Goal: Navigation & Orientation: Find specific page/section

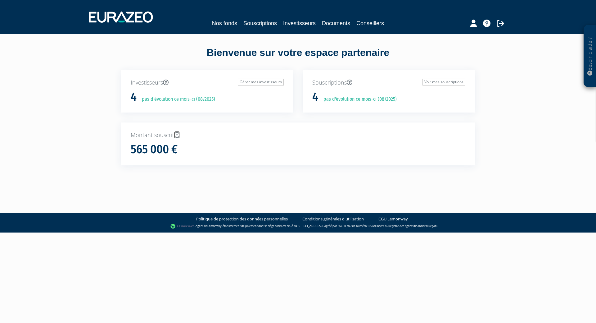
click at [177, 135] on icon at bounding box center [177, 135] width 6 height 6
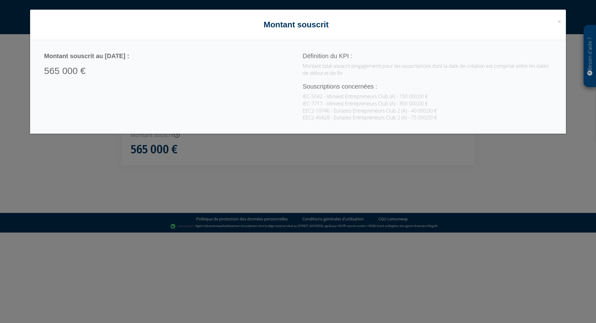
click at [557, 22] on h4 "Montant souscrit" at bounding box center [298, 24] width 527 height 11
click at [560, 24] on span "×" at bounding box center [560, 21] width 4 height 9
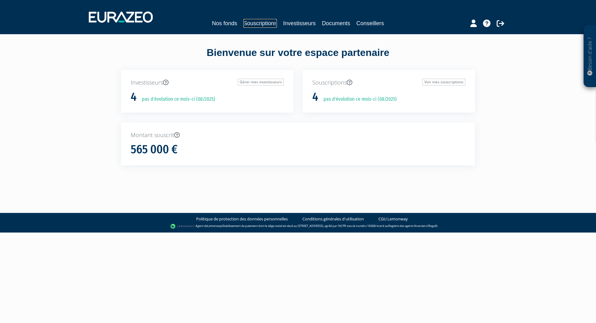
click at [265, 21] on link "Souscriptions" at bounding box center [260, 23] width 34 height 9
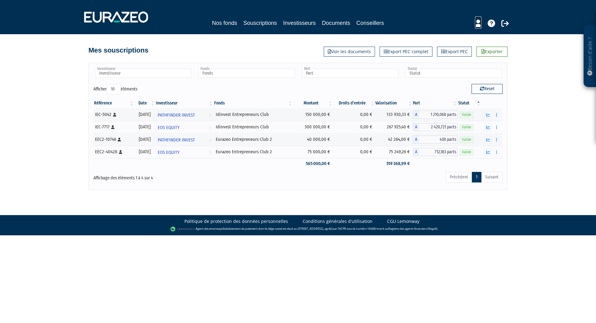
click at [476, 25] on icon at bounding box center [478, 23] width 7 height 7
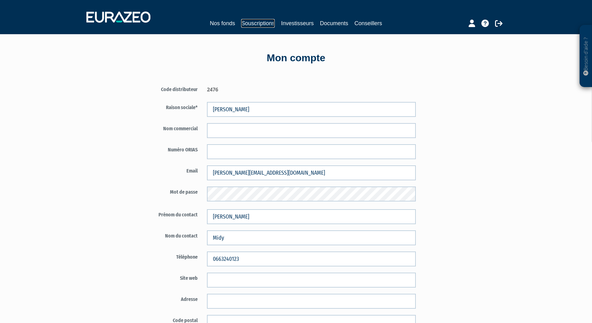
click at [256, 24] on link "Souscriptions" at bounding box center [258, 23] width 34 height 9
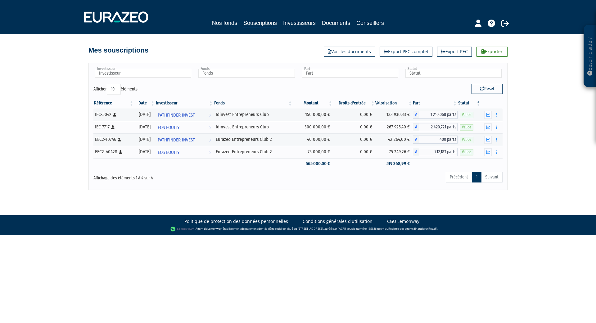
click at [58, 89] on div "Besoin d'aide ? × J'ai besoin d'aide Si vous avez une question à propos du fonc…" at bounding box center [298, 95] width 596 height 190
click at [374, 25] on link "Conseillers" at bounding box center [371, 23] width 28 height 9
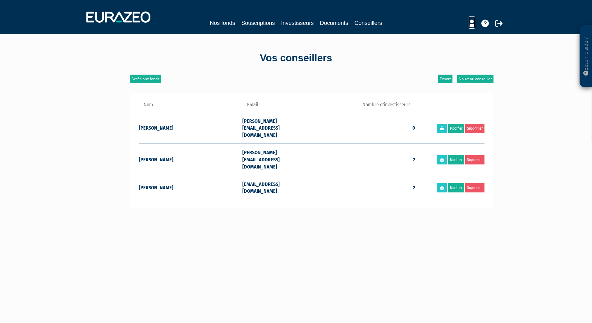
click at [471, 24] on icon at bounding box center [471, 23] width 7 height 7
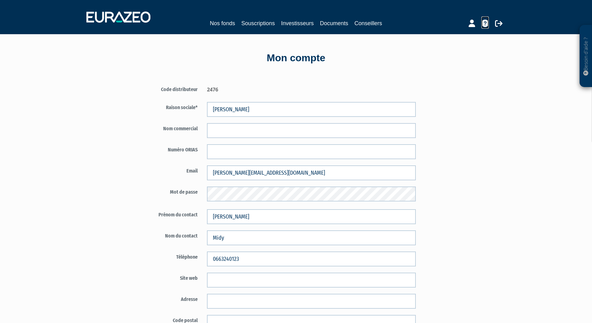
click at [483, 24] on icon at bounding box center [484, 23] width 7 height 7
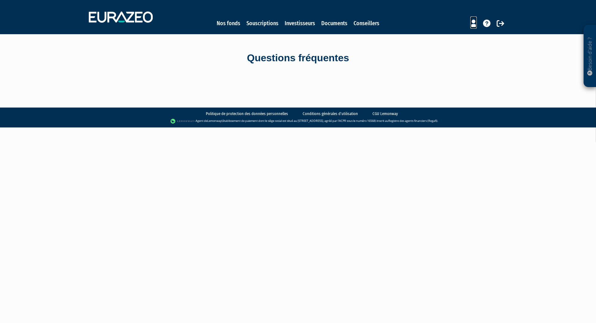
click at [472, 22] on icon at bounding box center [474, 23] width 7 height 7
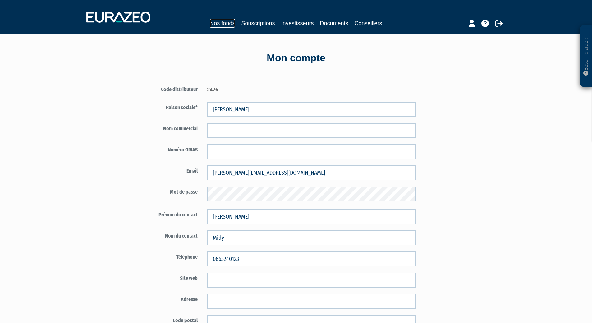
click at [221, 24] on link "Nos fonds" at bounding box center [222, 23] width 25 height 9
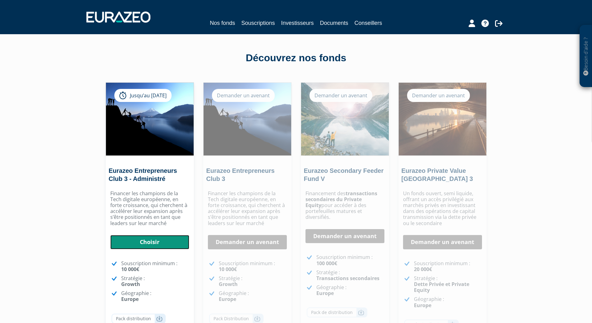
click at [148, 245] on link "Choisir" at bounding box center [149, 242] width 79 height 14
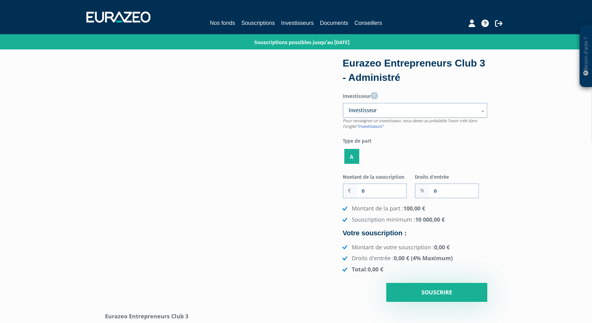
click at [480, 113] on link "Investisseur" at bounding box center [415, 110] width 144 height 15
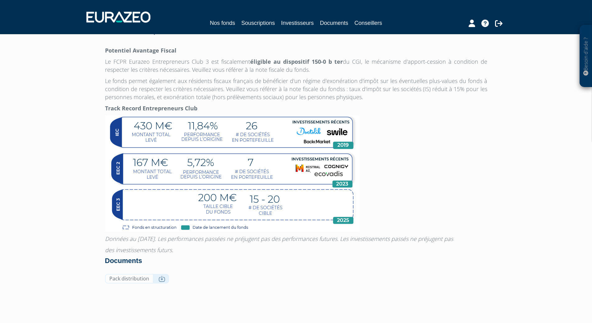
scroll to position [466, 0]
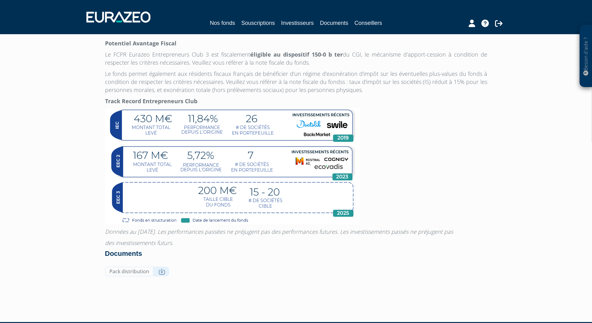
click at [367, 279] on div "Pack distribution" at bounding box center [296, 272] width 382 height 13
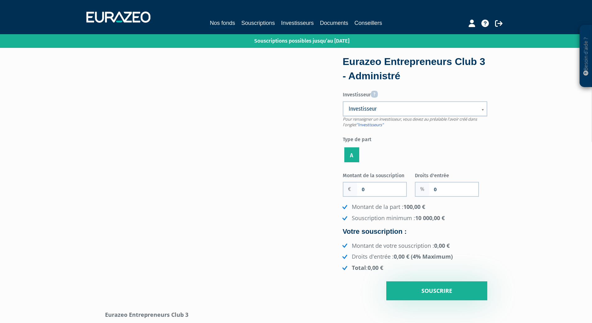
scroll to position [0, 0]
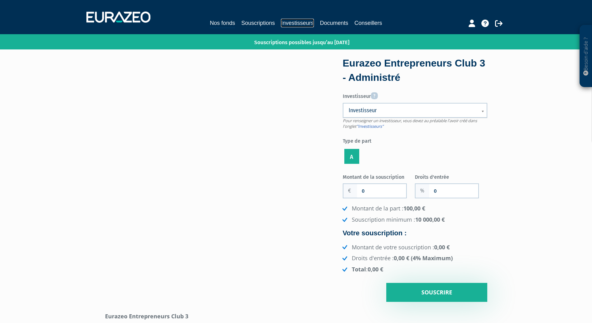
click at [310, 23] on link "Investisseurs" at bounding box center [297, 23] width 33 height 9
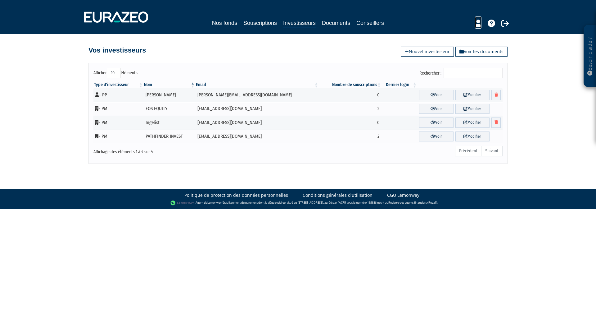
click at [478, 23] on icon at bounding box center [478, 23] width 7 height 7
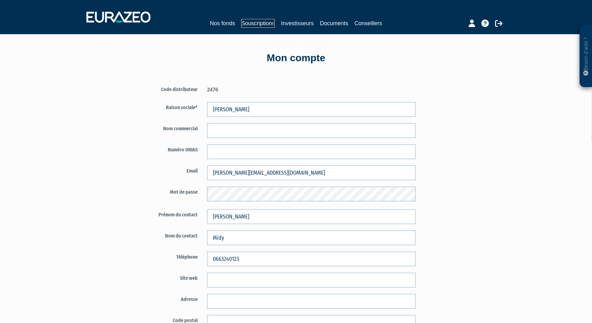
click at [265, 24] on link "Souscriptions" at bounding box center [258, 23] width 34 height 9
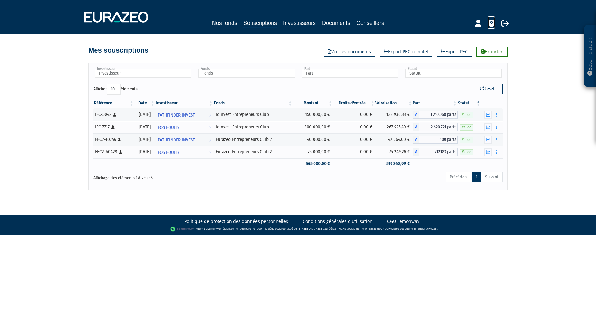
click at [491, 26] on icon at bounding box center [491, 23] width 7 height 7
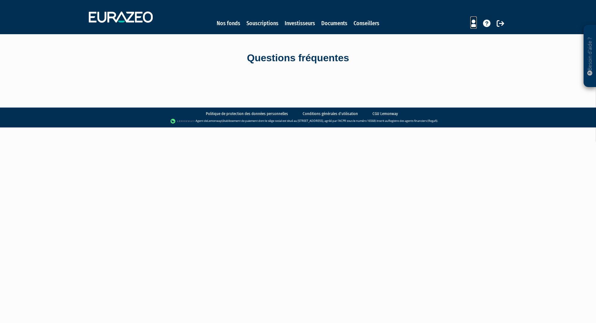
click at [474, 26] on icon at bounding box center [474, 23] width 7 height 7
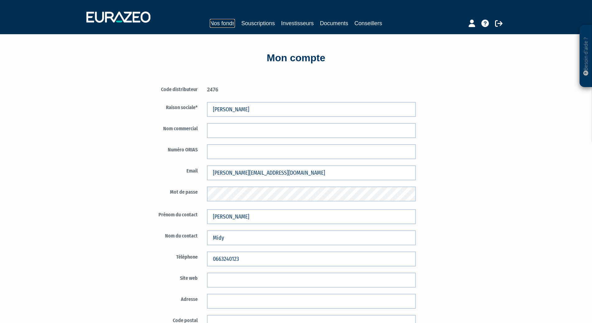
click at [219, 23] on link "Nos fonds" at bounding box center [222, 23] width 25 height 9
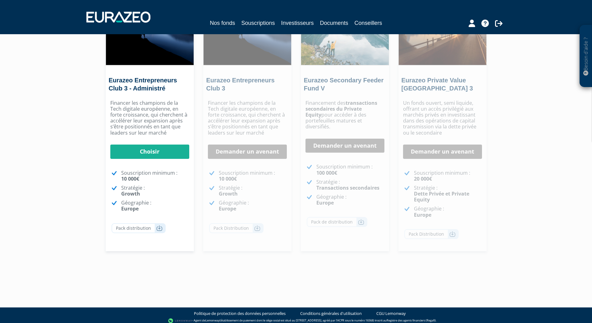
scroll to position [94, 0]
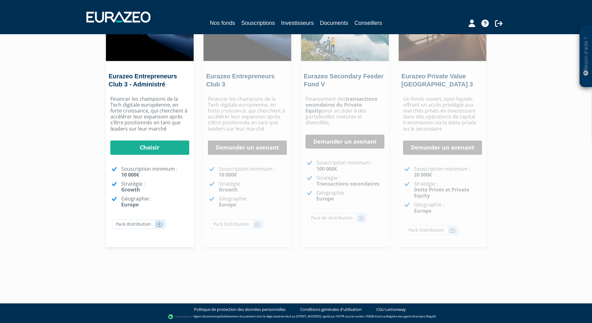
click at [83, 109] on div "Besoin d'aide ? × J'ai besoin d'aide Si vous avez une question à propos du fonc…" at bounding box center [296, 92] width 592 height 372
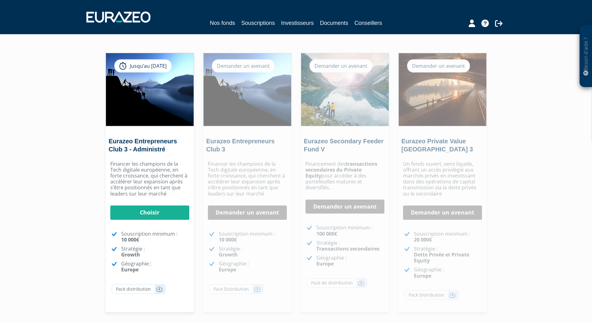
scroll to position [0, 0]
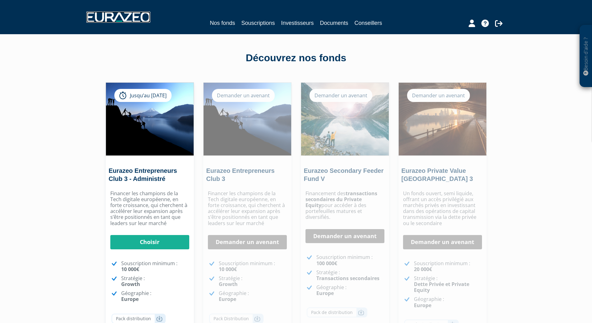
click at [135, 22] on img at bounding box center [118, 16] width 64 height 11
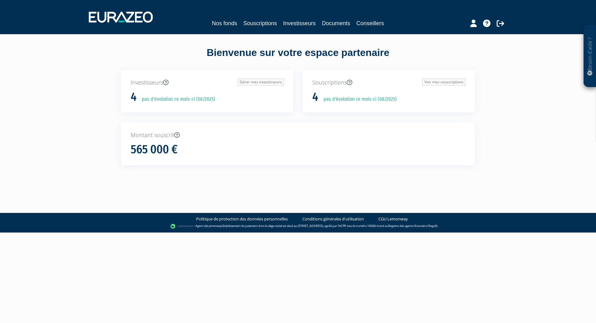
click at [592, 67] on p "Besoin d'aide ?" at bounding box center [590, 56] width 7 height 56
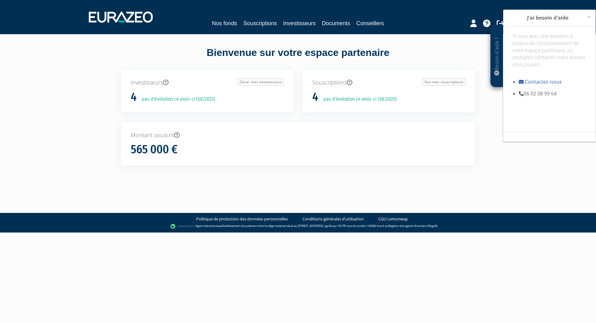
click at [507, 149] on div "Besoin d'aide ? × J'ai besoin d'aide Si vous avez une question à propos du fonc…" at bounding box center [549, 133] width 93 height 248
click at [163, 159] on div "Montant souscrit 565 000 €" at bounding box center [298, 143] width 354 height 43
click at [275, 81] on link "Gérer mes investisseurs" at bounding box center [261, 82] width 46 height 7
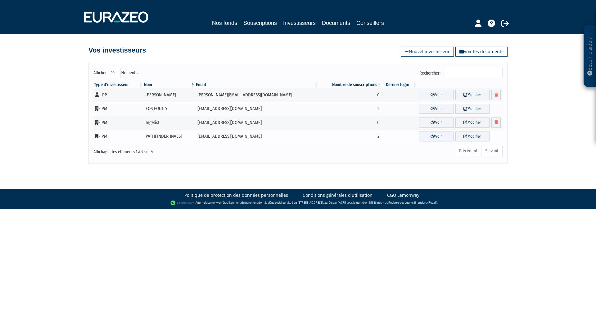
click at [419, 133] on link "Voir" at bounding box center [436, 136] width 34 height 10
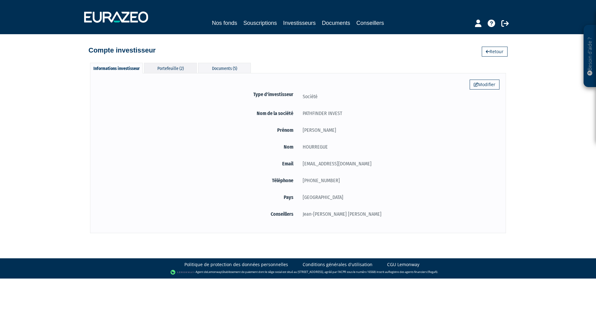
click at [185, 72] on div "Portefeuille (2)" at bounding box center [170, 68] width 53 height 10
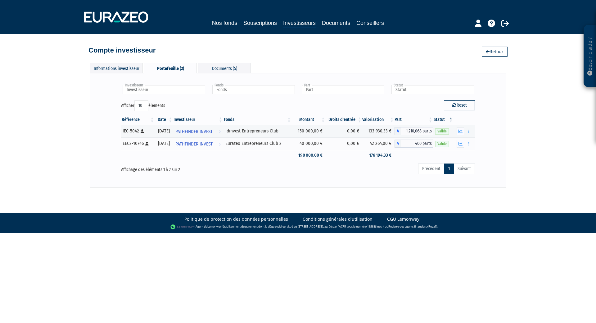
click at [527, 173] on div "Besoin d'aide ? × J'ai besoin d'aide Si vous avez une question à propos du fonc…" at bounding box center [298, 94] width 596 height 188
click at [120, 68] on div "Informations investisseur" at bounding box center [116, 68] width 53 height 10
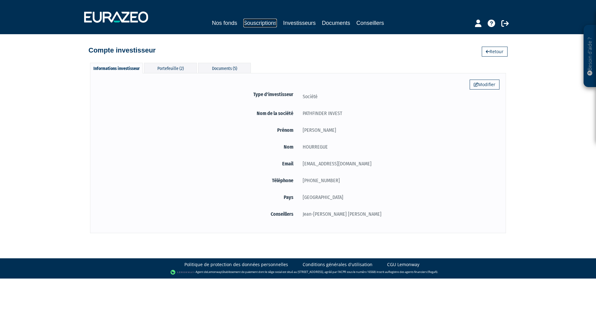
click at [265, 21] on link "Souscriptions" at bounding box center [260, 23] width 34 height 9
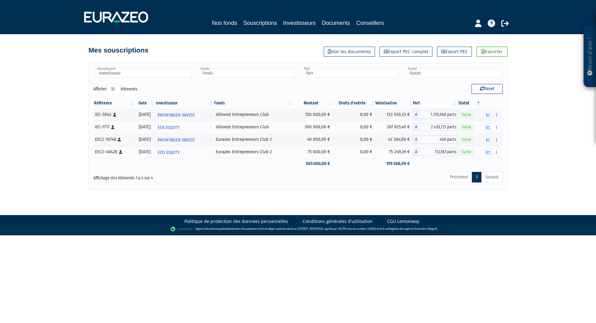
click at [57, 125] on div "Besoin d'aide ? × J'ai besoin d'aide Si vous avez une question à propos du fonc…" at bounding box center [298, 95] width 596 height 190
click at [57, 138] on div "Besoin d'aide ? × J'ai besoin d'aide Si vous avez une question à propos du fonc…" at bounding box center [298, 95] width 596 height 190
click at [47, 92] on div "Besoin d'aide ? × J'ai besoin d'aide Si vous avez une question à propos du fonc…" at bounding box center [298, 95] width 596 height 190
click at [479, 23] on icon at bounding box center [478, 23] width 7 height 7
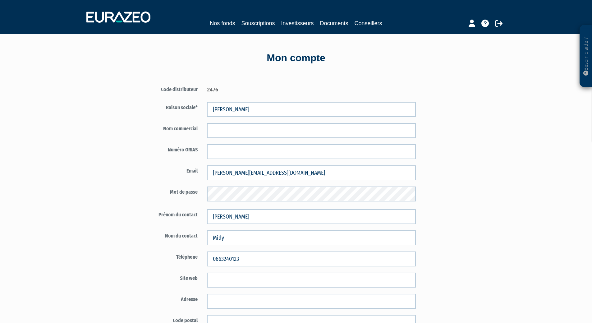
click at [477, 26] on div at bounding box center [474, 22] width 71 height 12
click at [471, 27] on link at bounding box center [471, 22] width 7 height 12
click at [486, 24] on icon at bounding box center [484, 23] width 7 height 7
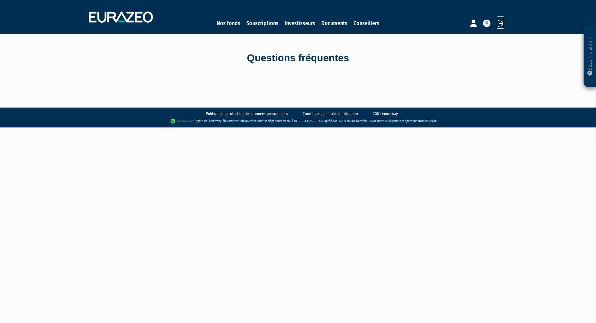
click at [502, 23] on icon at bounding box center [500, 23] width 7 height 7
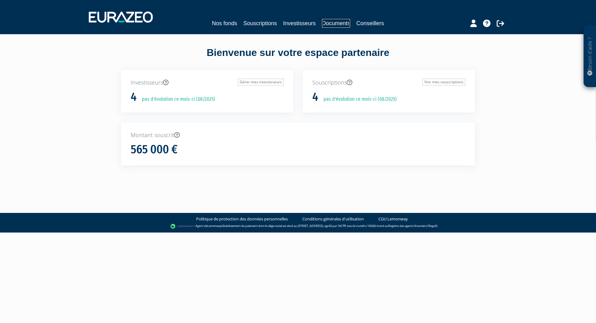
click at [341, 20] on link "Documents" at bounding box center [336, 23] width 28 height 9
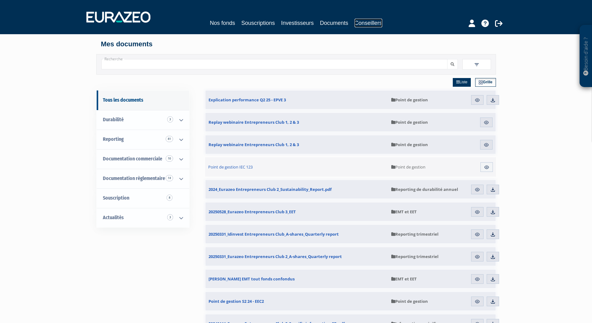
click at [364, 22] on link "Conseillers" at bounding box center [368, 23] width 28 height 9
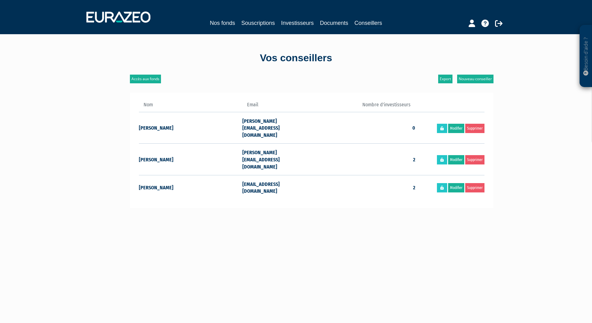
click at [289, 235] on main "Accès aux fonds Nouveau conseiller Export Nom Email Nombre d'investisseurs [PER…" at bounding box center [233, 236] width 239 height 323
click at [481, 25] on icon at bounding box center [484, 23] width 7 height 7
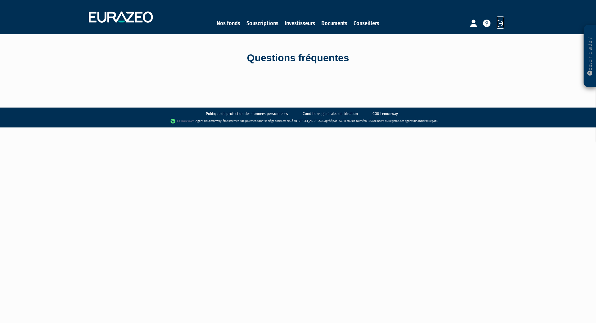
click at [504, 26] on icon at bounding box center [500, 23] width 7 height 7
